Goal: Find specific page/section: Find specific page/section

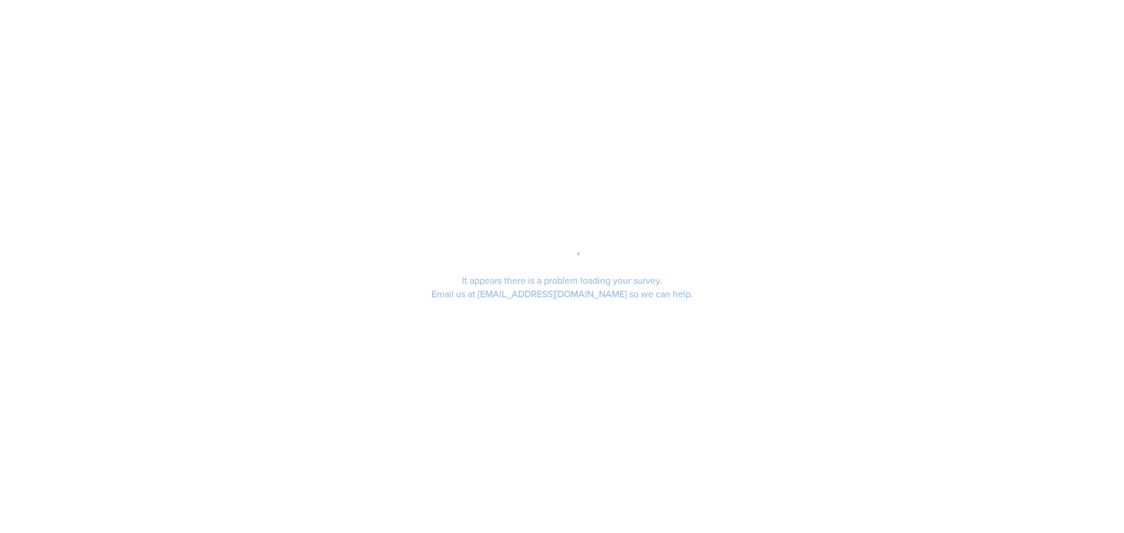
click at [568, 228] on div "It appears there is a problem loading your survey. Email us at support@segmanta…" at bounding box center [562, 266] width 1124 height 533
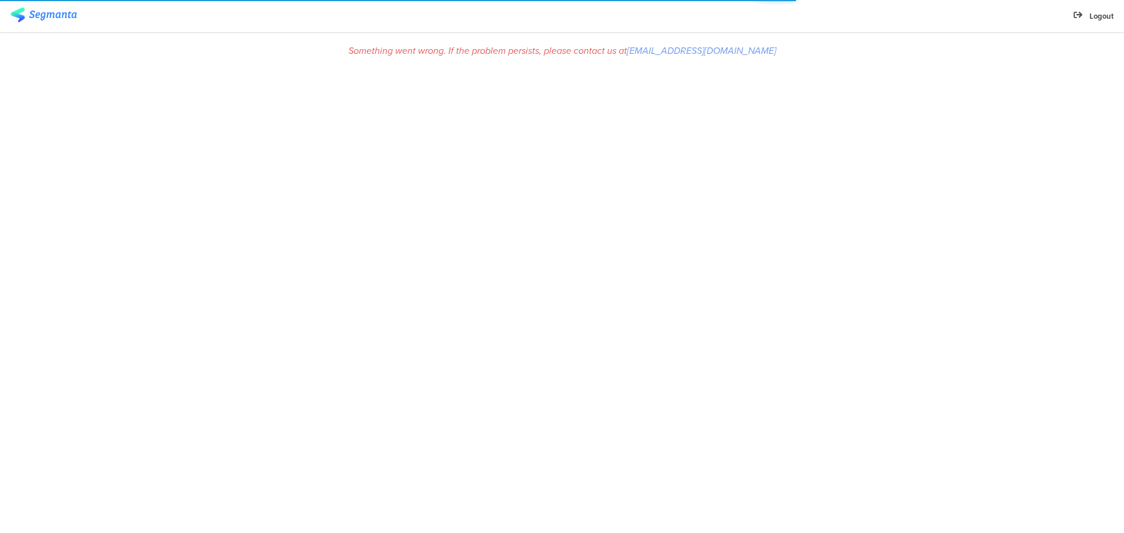
drag, startPoint x: 739, startPoint y: 49, endPoint x: 845, endPoint y: 280, distance: 254.4
click at [845, 280] on div "Something went wrong. If the problem persists, please contact us at [EMAIL_ADDR…" at bounding box center [562, 282] width 1124 height 501
